Goal: Transaction & Acquisition: Purchase product/service

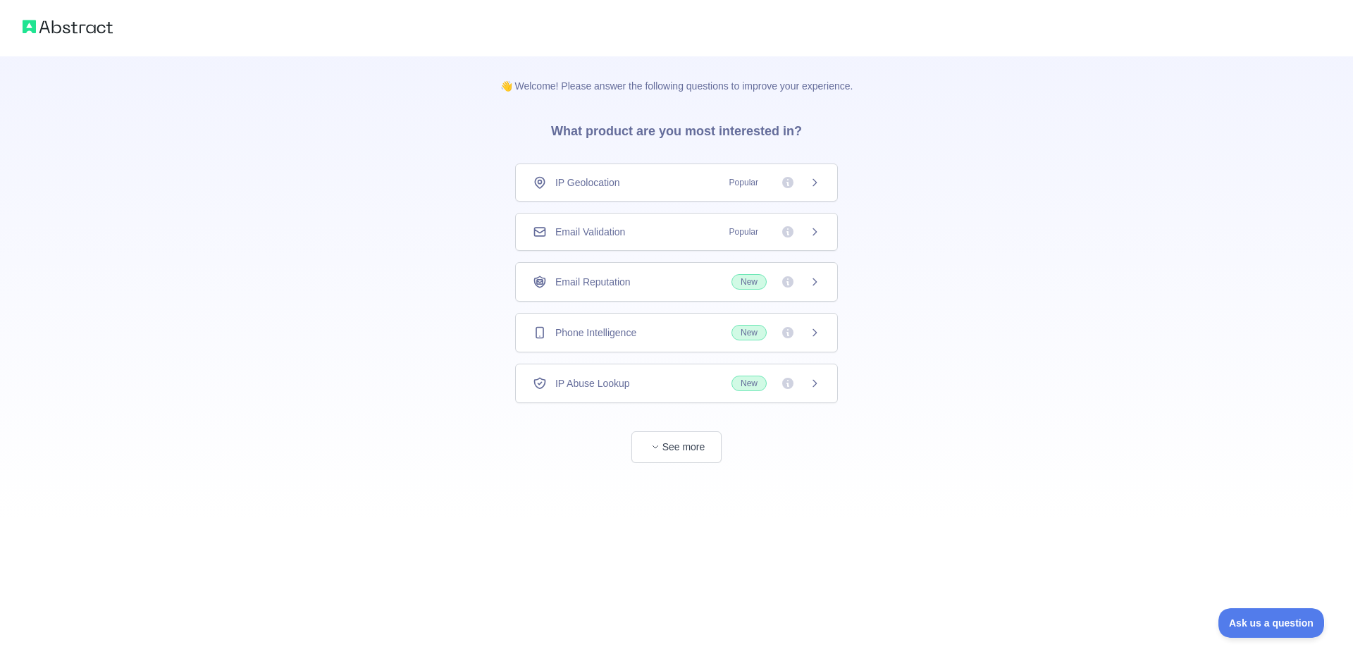
click at [708, 178] on div "IP Geolocation Popular" at bounding box center [677, 182] width 288 height 14
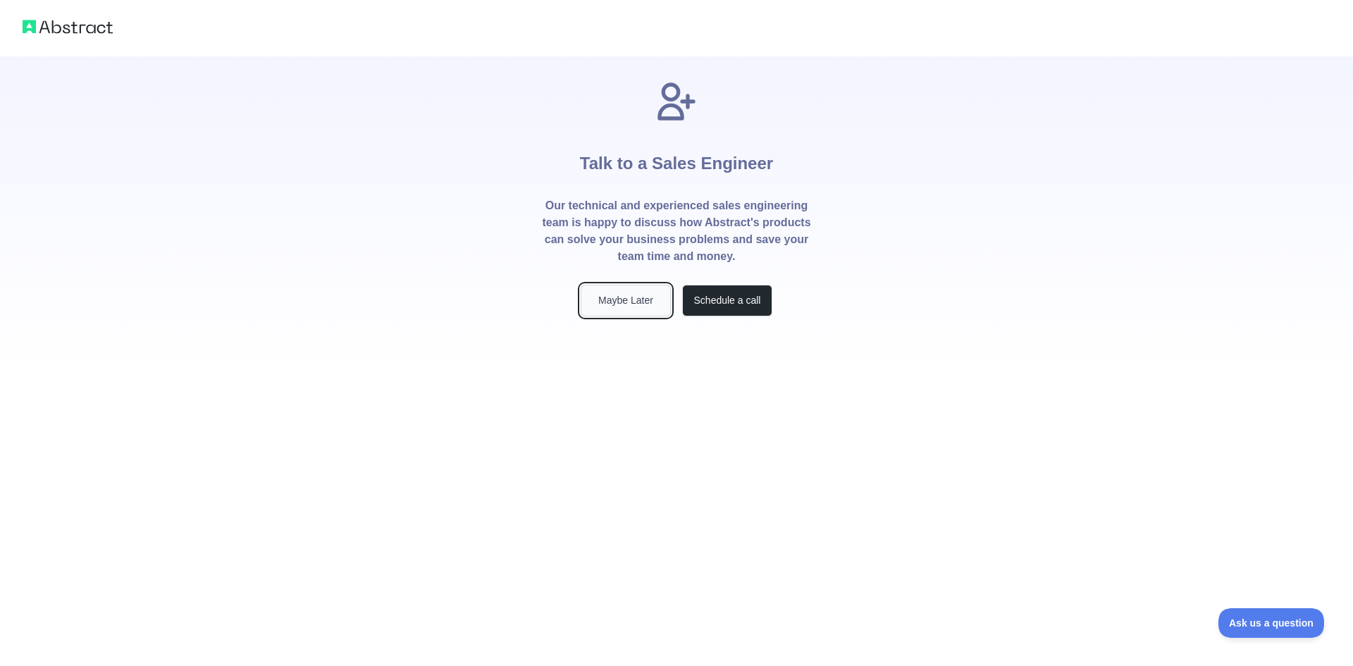
click at [634, 293] on button "Maybe Later" at bounding box center [626, 301] width 90 height 32
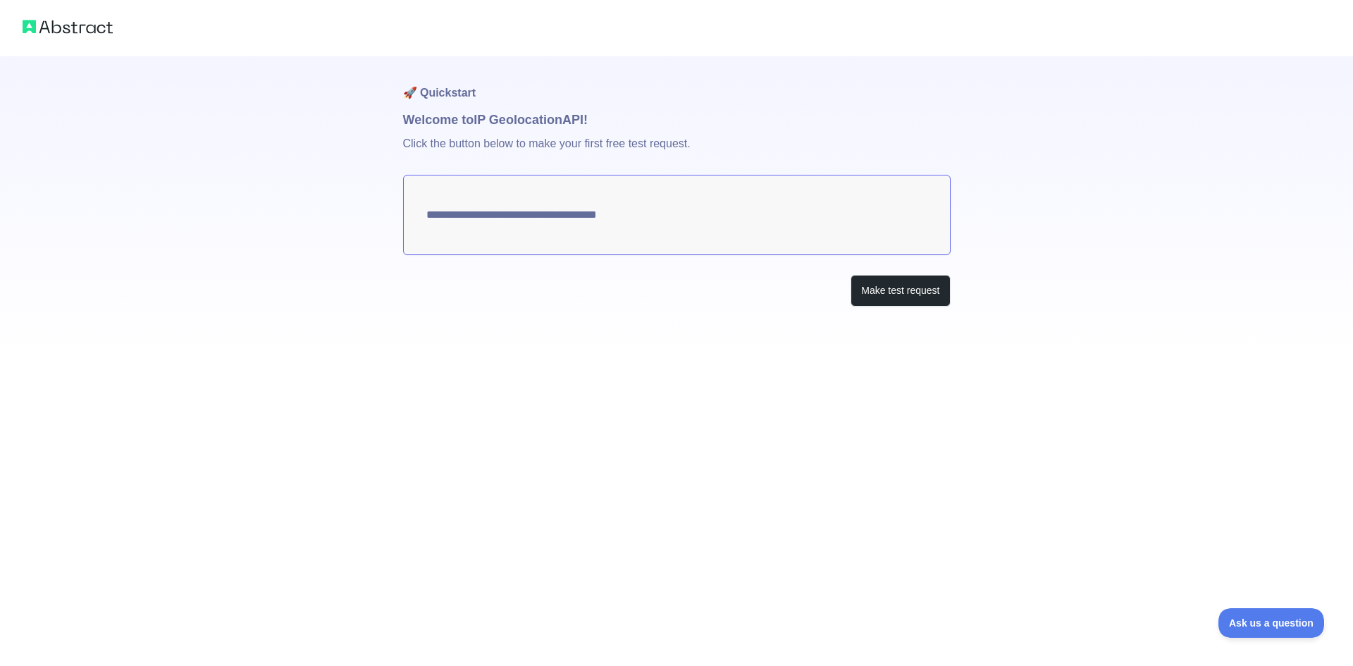
type textarea "**********"
click at [894, 286] on button "Make test request" at bounding box center [900, 291] width 99 height 32
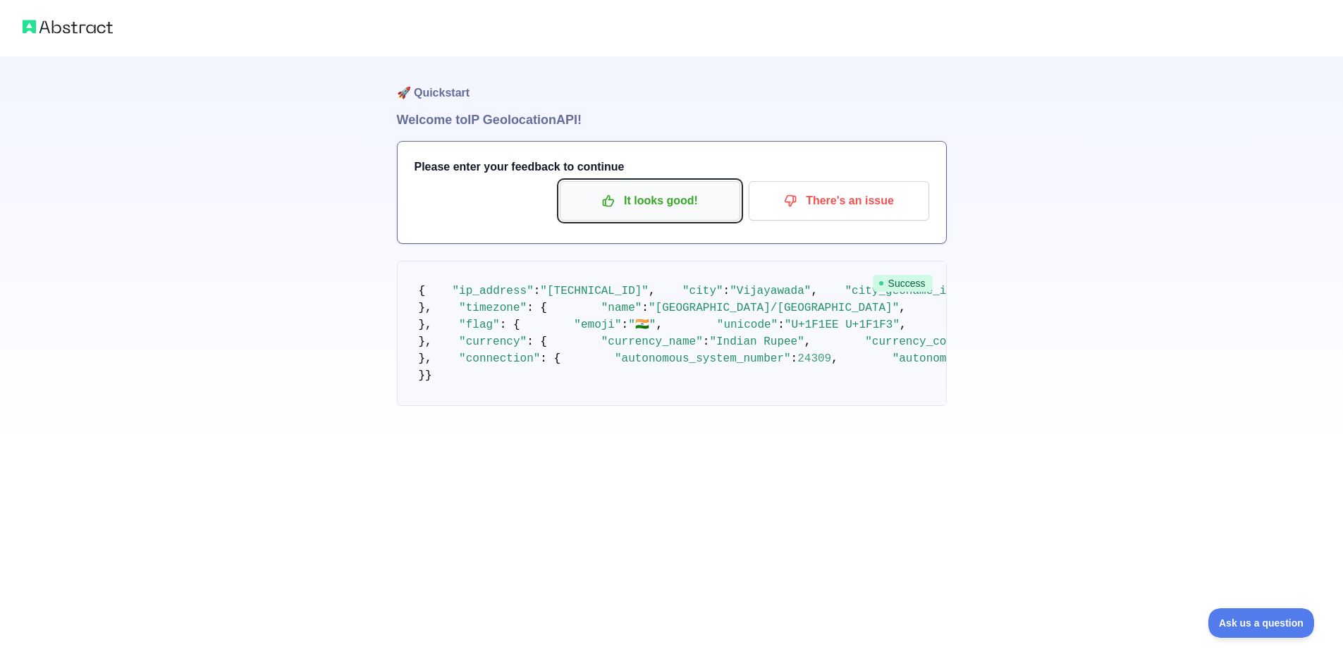
click at [697, 202] on p "It looks good!" at bounding box center [649, 201] width 159 height 24
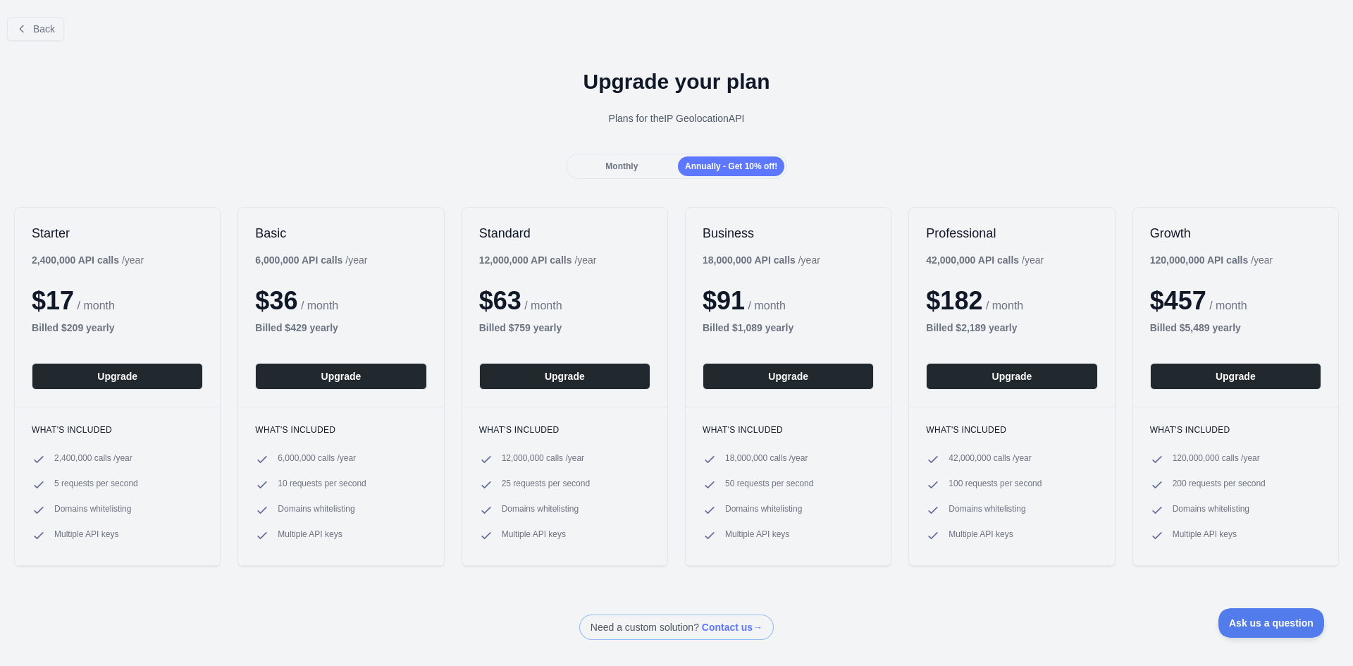
click at [636, 169] on div "Monthly" at bounding box center [622, 166] width 106 height 20
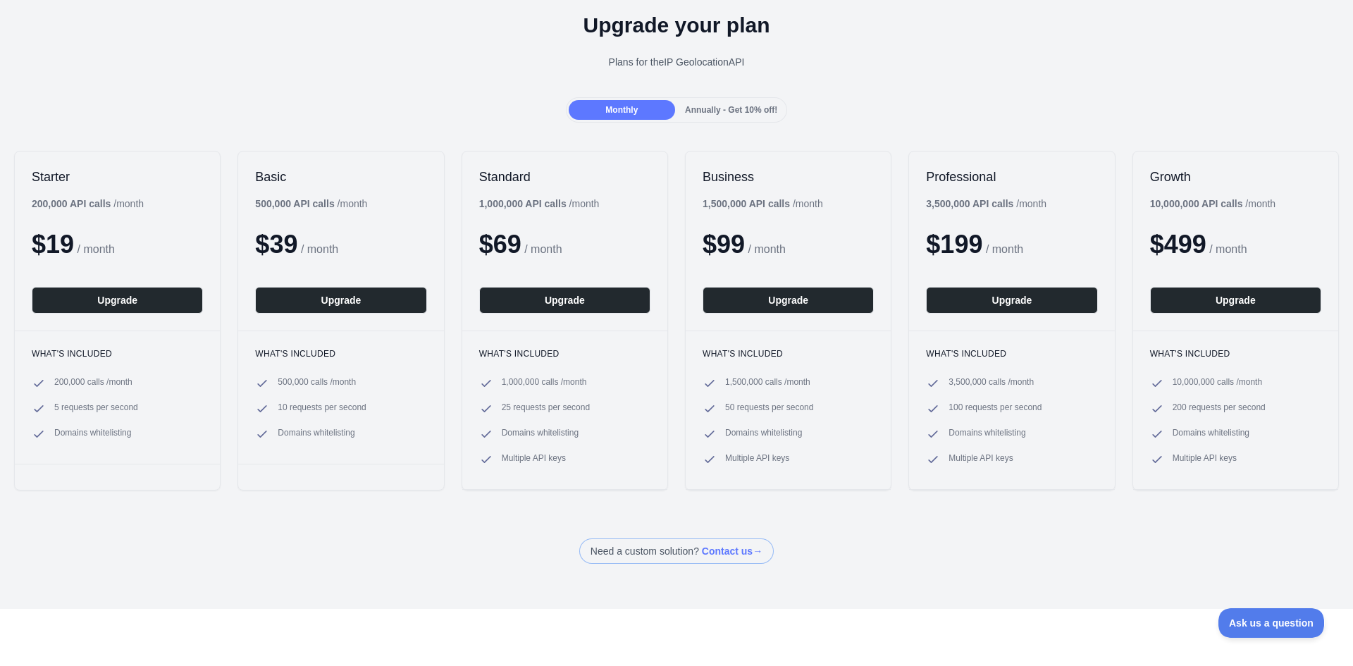
scroll to position [57, 0]
click at [93, 40] on div "Upgrade your plan Plans for the IP Geolocation API" at bounding box center [676, 45] width 1353 height 101
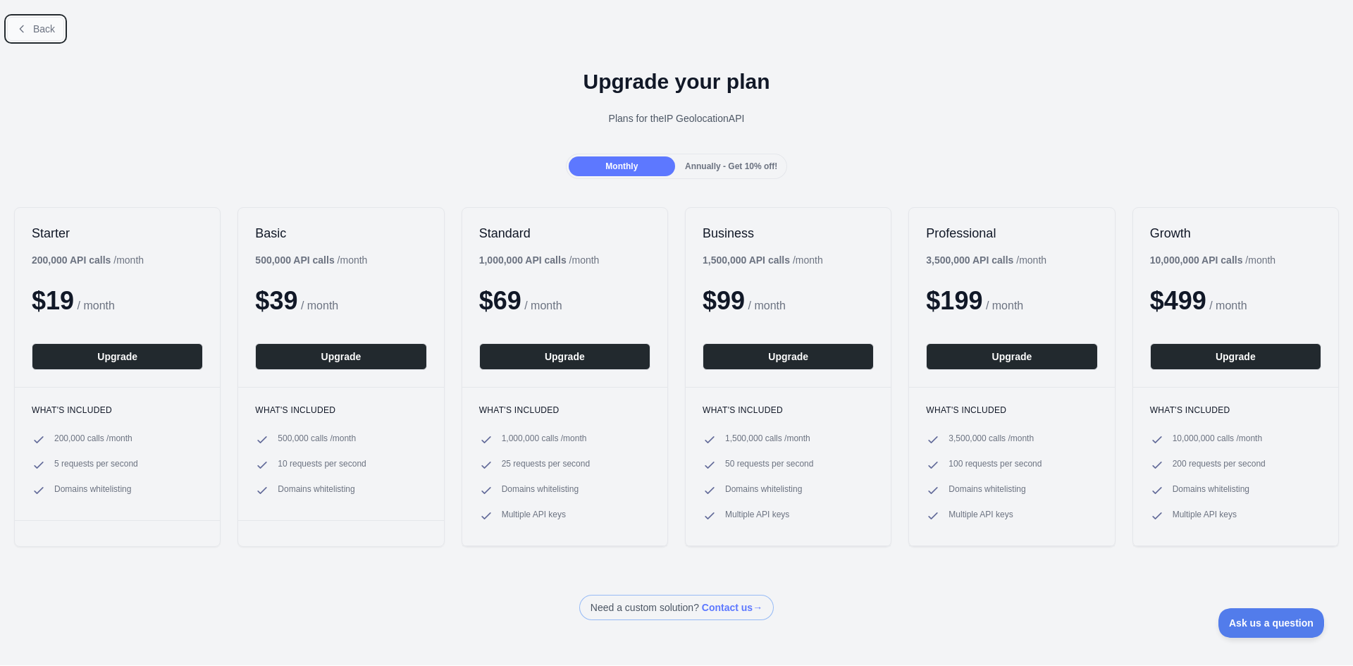
click at [38, 27] on span "Back" at bounding box center [44, 28] width 22 height 11
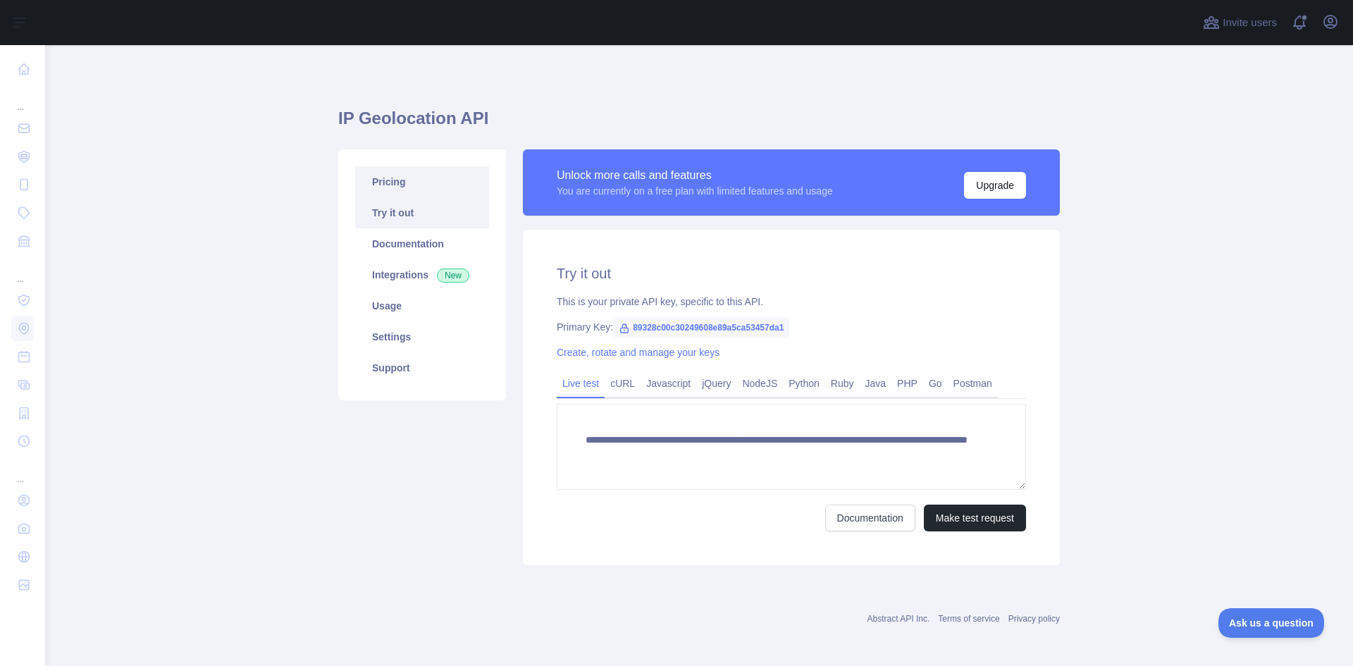
click at [412, 189] on link "Pricing" at bounding box center [422, 181] width 134 height 31
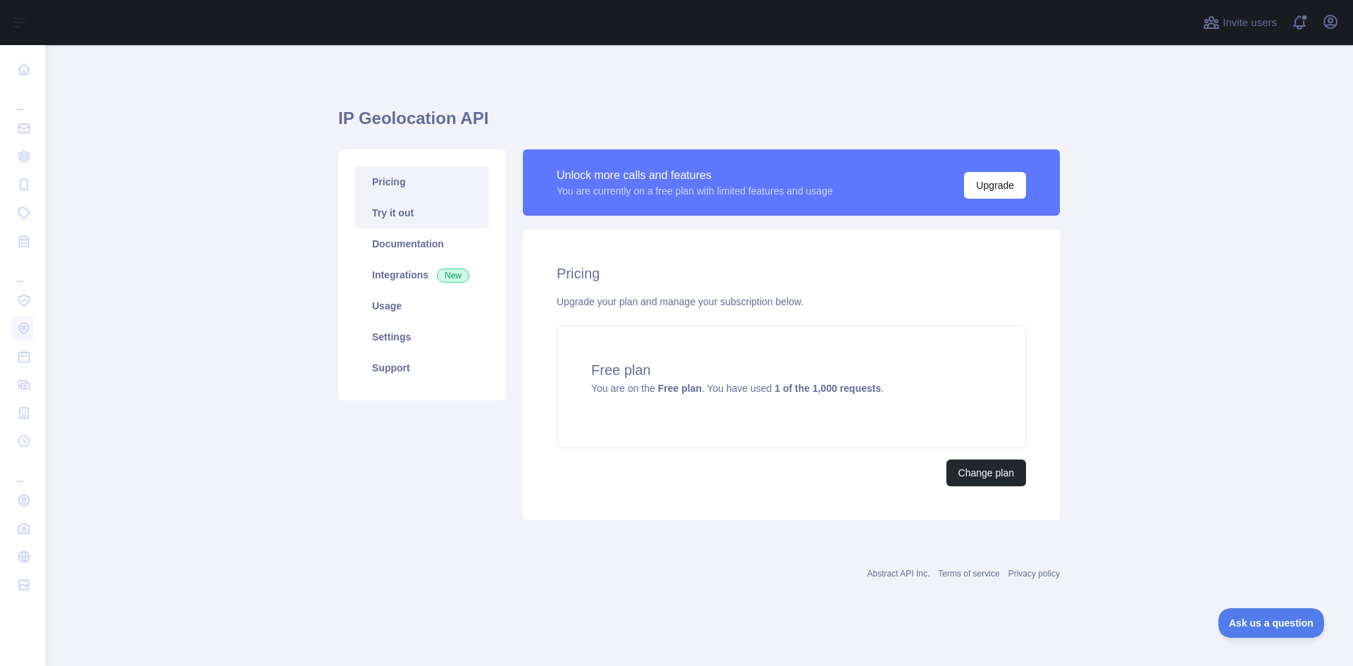
click at [413, 213] on link "Try it out" at bounding box center [422, 212] width 134 height 31
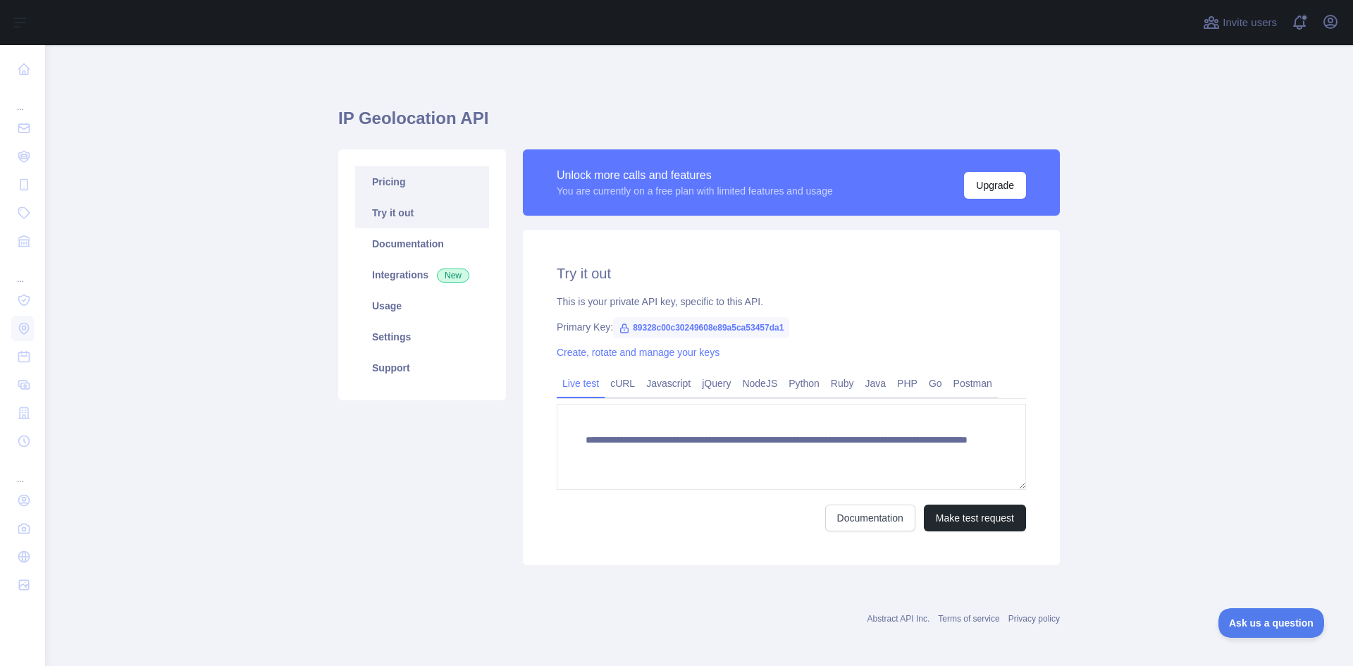
click at [417, 182] on link "Pricing" at bounding box center [422, 181] width 134 height 31
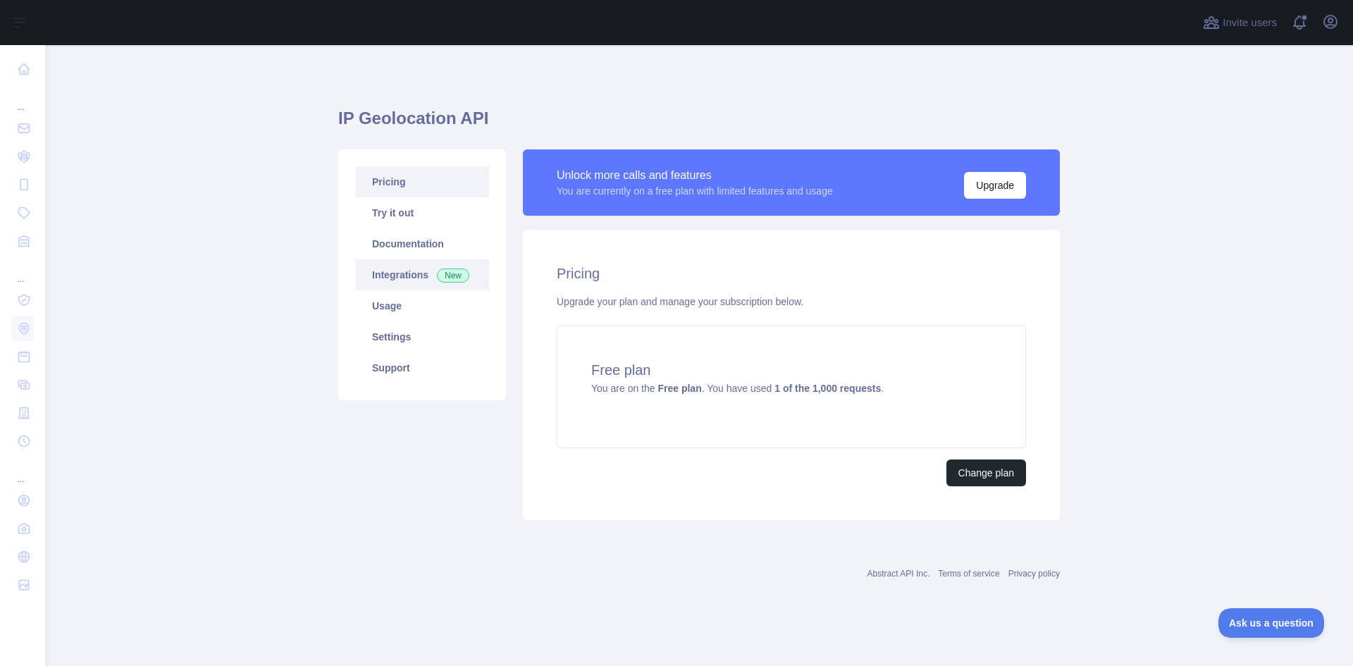
click at [459, 271] on span "New" at bounding box center [453, 276] width 32 height 14
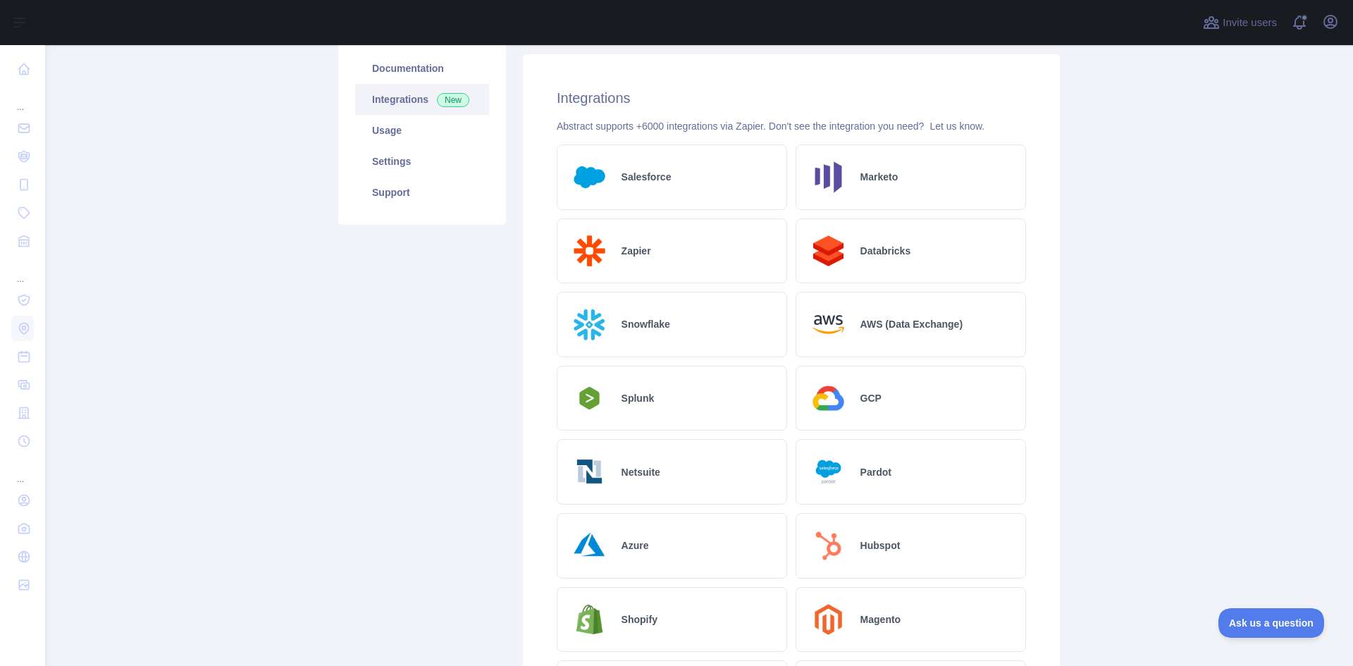
scroll to position [175, 0]
